Goal: Task Accomplishment & Management: Use online tool/utility

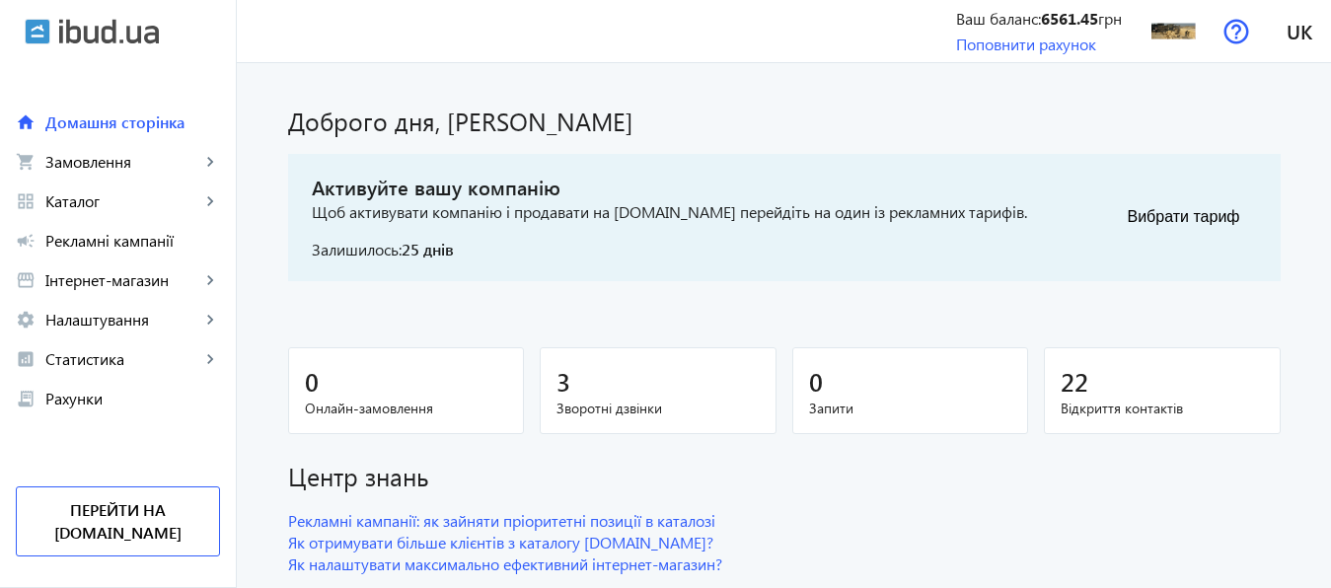
scroll to position [55, 0]
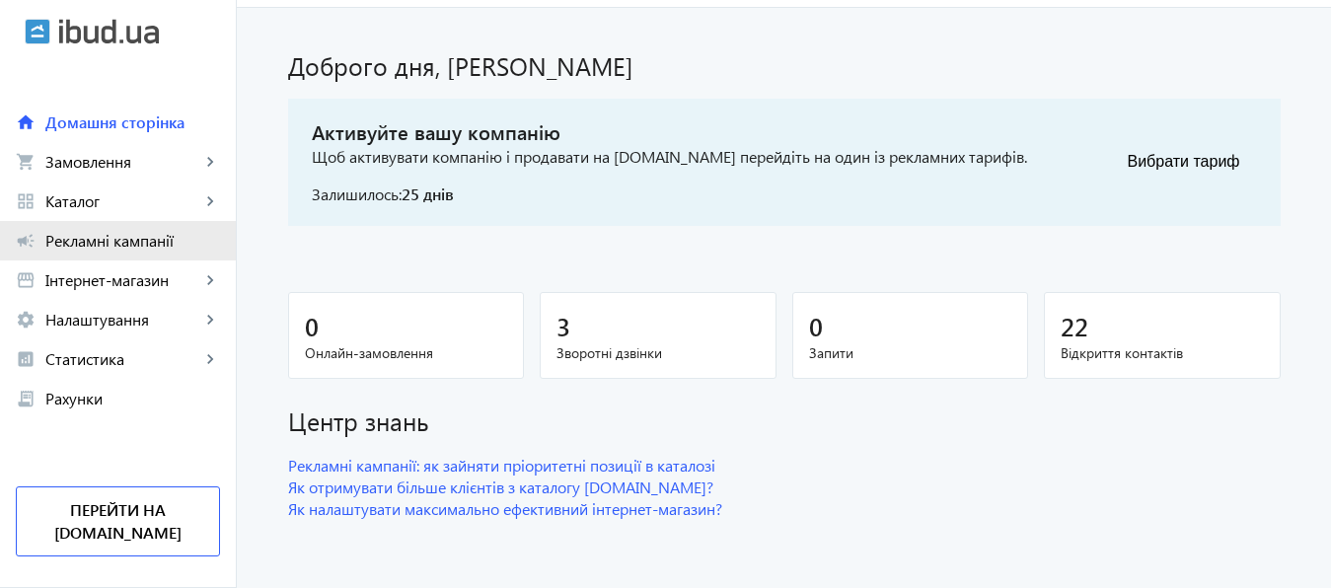
click at [123, 240] on span "Рекламні кампанії" at bounding box center [132, 241] width 175 height 20
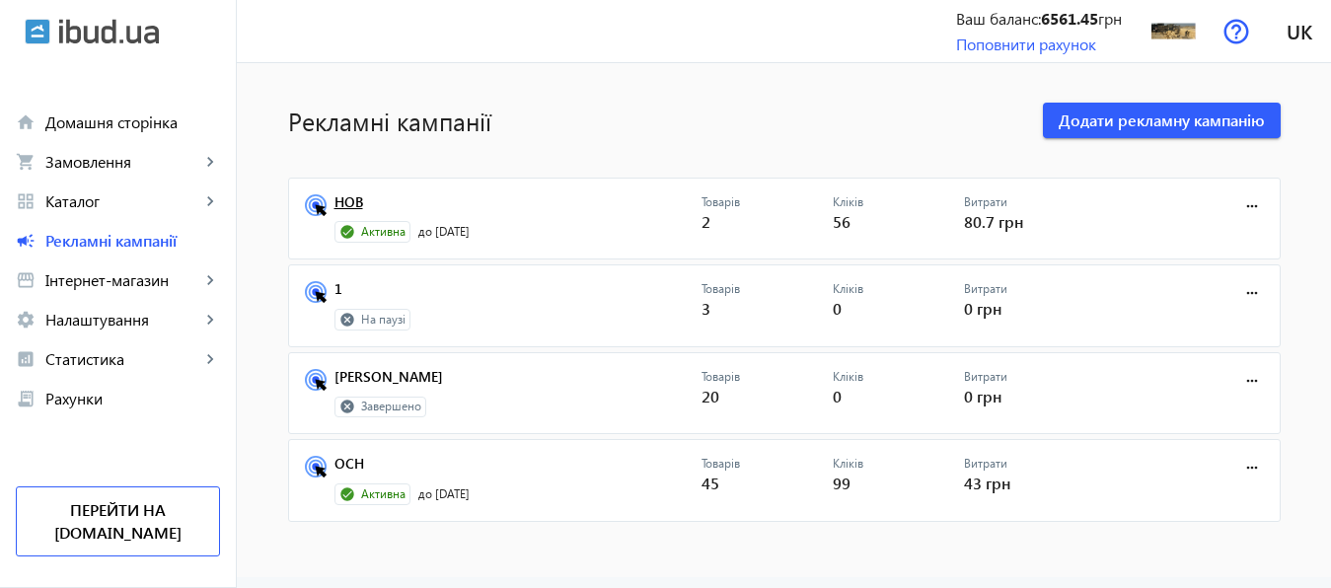
click at [348, 202] on link "НОВ" at bounding box center [517, 208] width 367 height 28
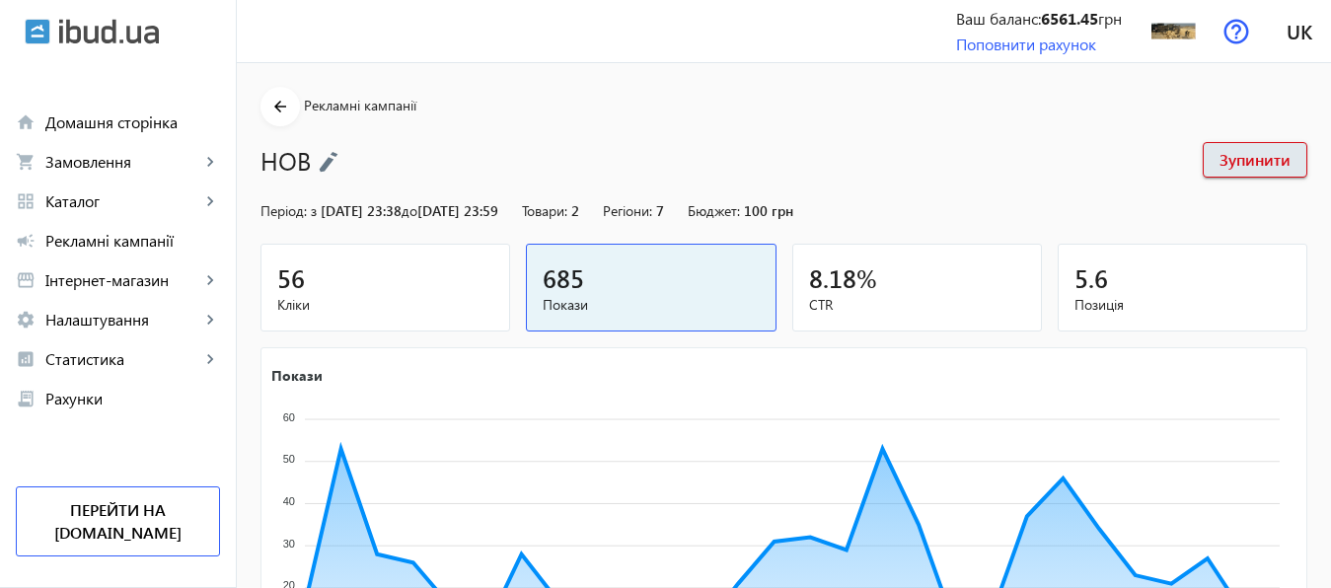
scroll to position [366, 0]
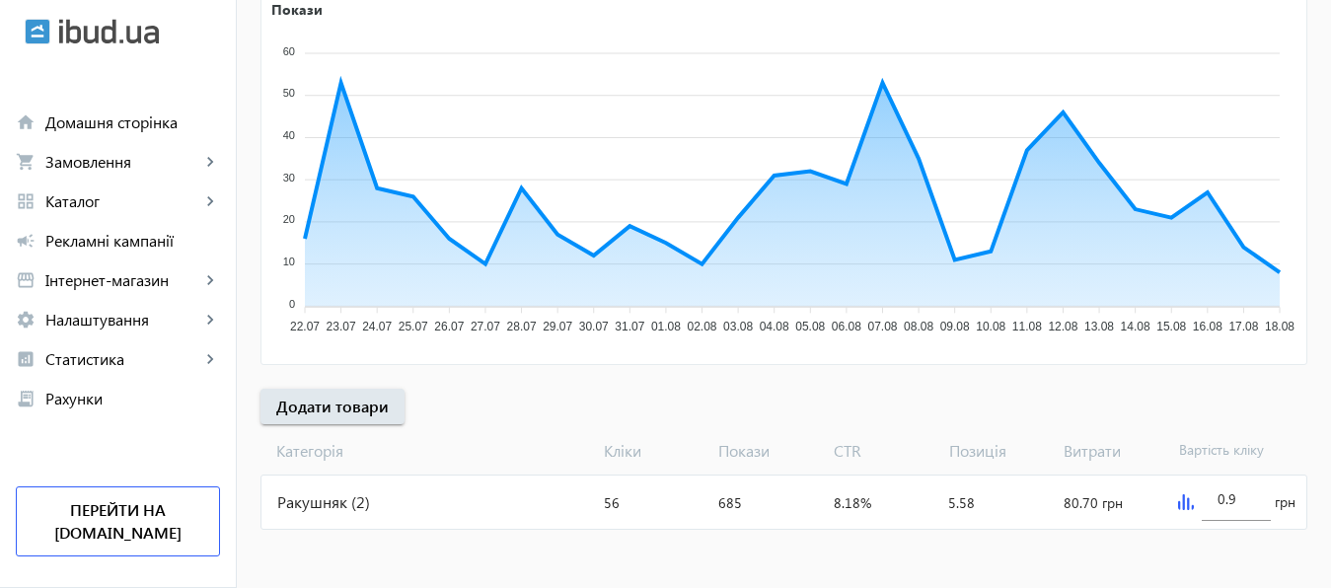
click at [1185, 500] on img at bounding box center [1186, 502] width 16 height 16
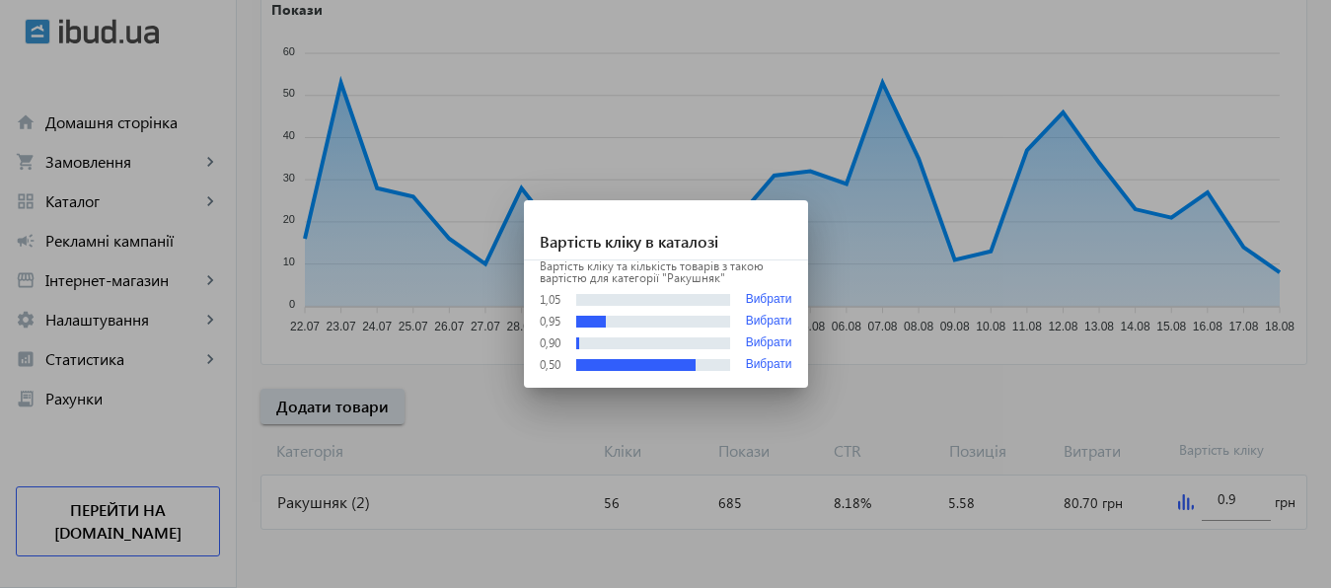
click at [1243, 506] on div at bounding box center [665, 294] width 1331 height 588
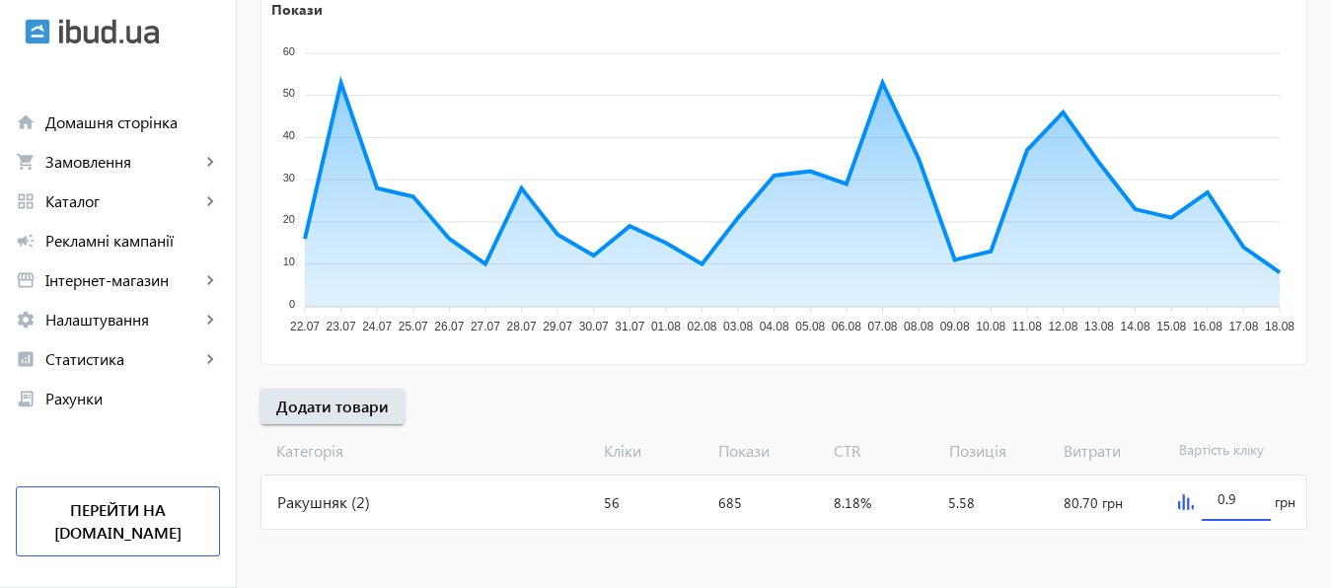
click at [1243, 506] on input "0.9" at bounding box center [1235, 498] width 37 height 19
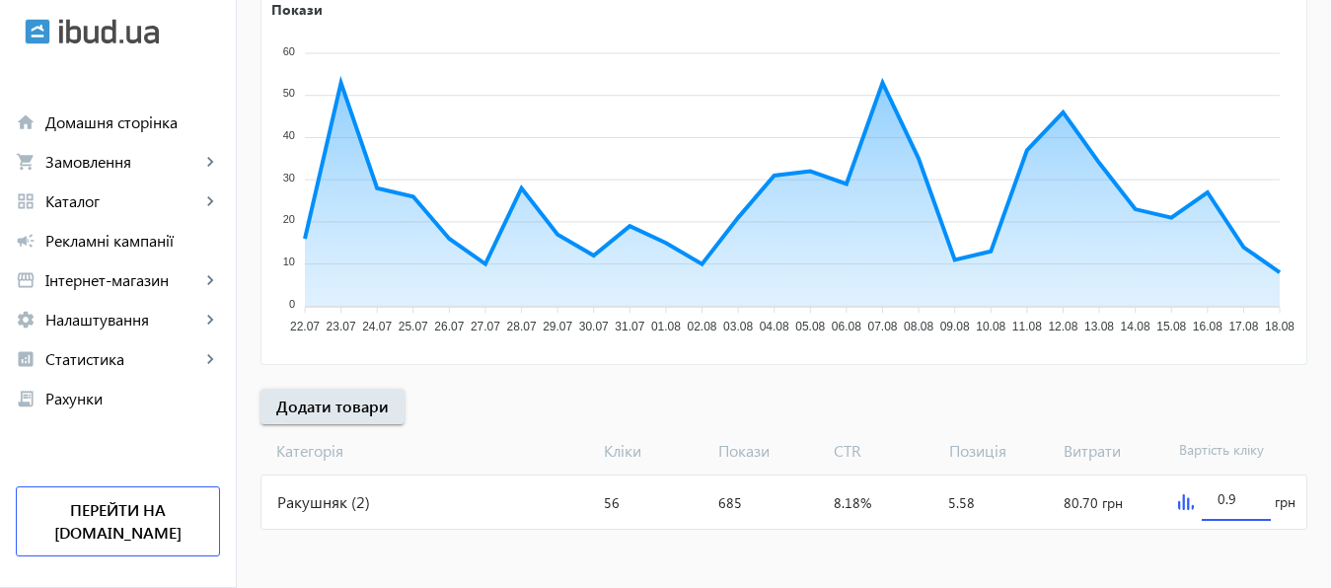
click at [1243, 506] on input "0.9" at bounding box center [1235, 498] width 37 height 19
click at [1232, 554] on mat-sidenav-content "arrow_back Рекламні кампанії НОВ Зупинити Період: з [DATE] 23:38 до [DATE] 23:5…" at bounding box center [784, 143] width 1094 height 892
click at [1245, 506] on input "1.5" at bounding box center [1235, 498] width 37 height 19
click at [1243, 560] on mat-sidenav-content "arrow_back Рекламні кампанії НОВ Зупинити Період: з [DATE] 23:38 до [DATE] 23:5…" at bounding box center [784, 143] width 1094 height 892
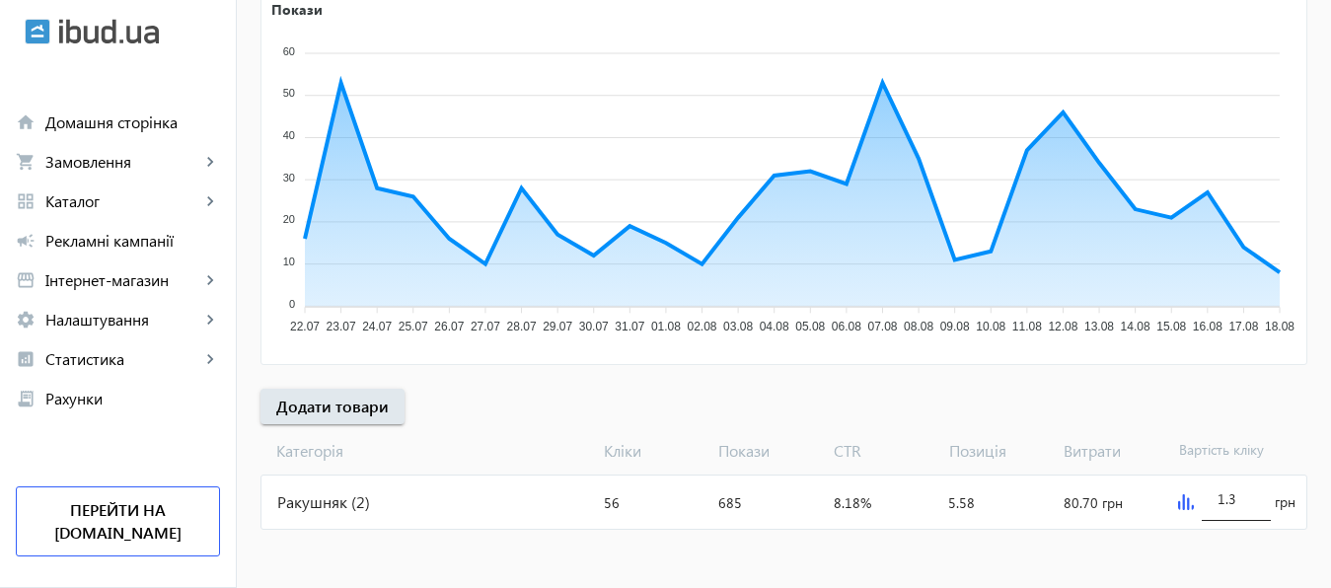
click at [1240, 495] on input "1.3" at bounding box center [1235, 498] width 37 height 19
click at [1202, 565] on mat-sidenav-content "arrow_back Рекламні кампанії НОВ Зупинити Період: з [DATE] 23:38 до [DATE] 23:5…" at bounding box center [784, 143] width 1094 height 892
click at [1240, 503] on input "1.2" at bounding box center [1235, 498] width 37 height 19
type input "1.3"
click at [1220, 554] on mat-sidenav-content "arrow_back Рекламні кампанії НОВ Зупинити Період: з [DATE] 23:38 до [DATE] 23:5…" at bounding box center [784, 143] width 1094 height 892
